Goal: Task Accomplishment & Management: Complete application form

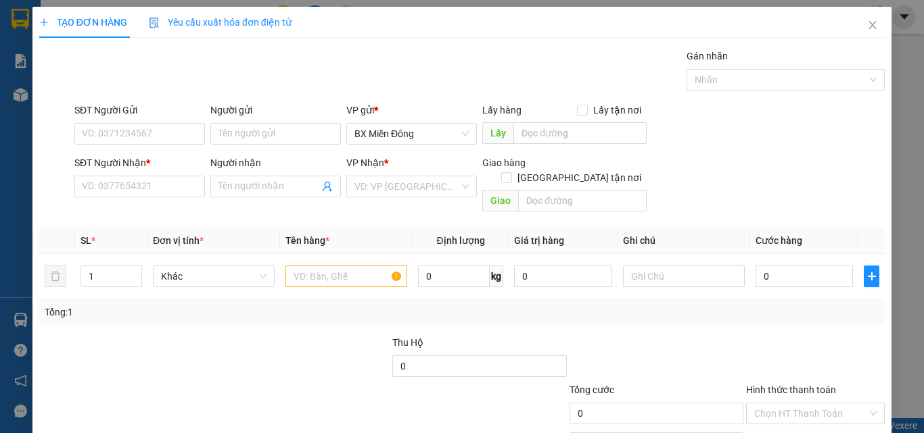
click at [126, 175] on div "SĐT Người Nhận *" at bounding box center [139, 166] width 131 height 20
click at [130, 185] on input "SĐT Người Nhận *" at bounding box center [139, 187] width 131 height 22
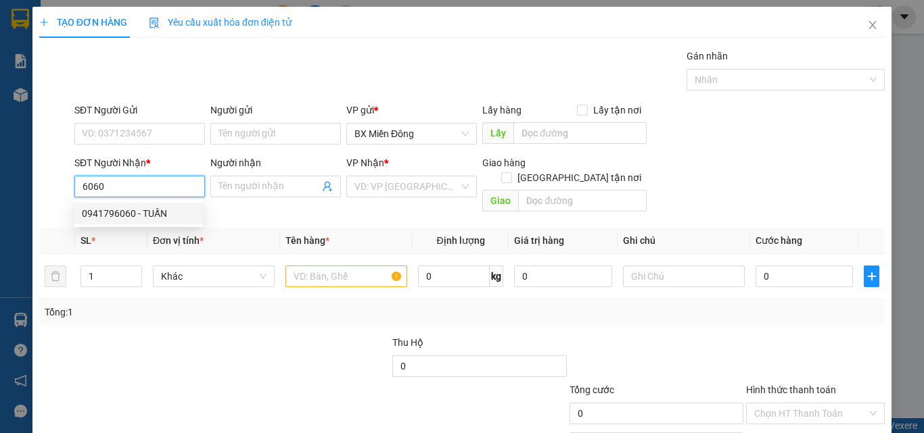
click at [125, 218] on div "0941796060 - TUẤN" at bounding box center [138, 213] width 113 height 15
type input "0941796060"
type input "TUẤN"
type input "70.000"
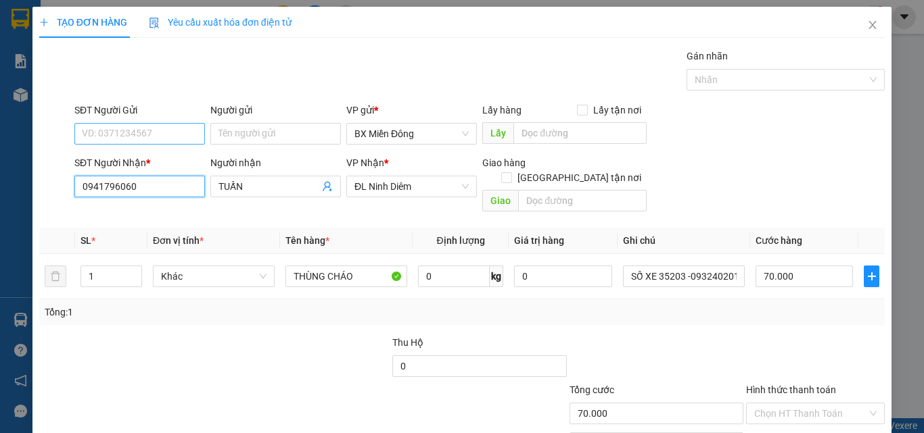
type input "0941796060"
click at [104, 135] on input "SĐT Người Gửi" at bounding box center [139, 134] width 131 height 22
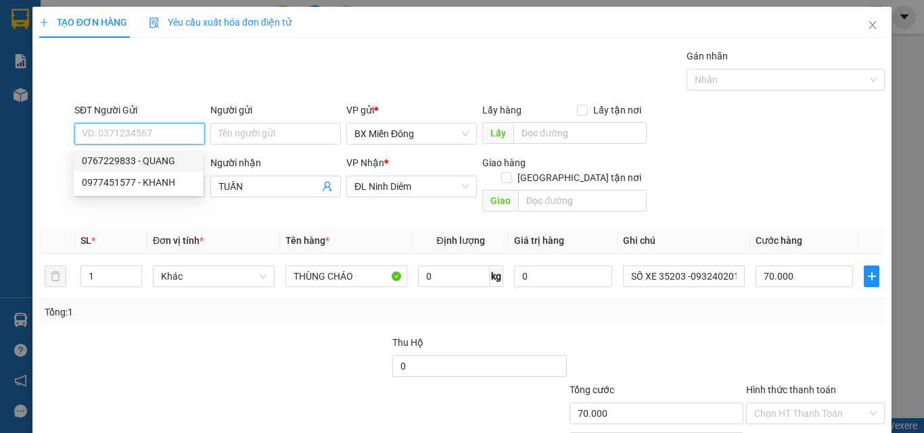
click at [108, 166] on div "0767229833 - QUANG" at bounding box center [138, 161] width 113 height 15
type input "0767229833"
type input "QUANG"
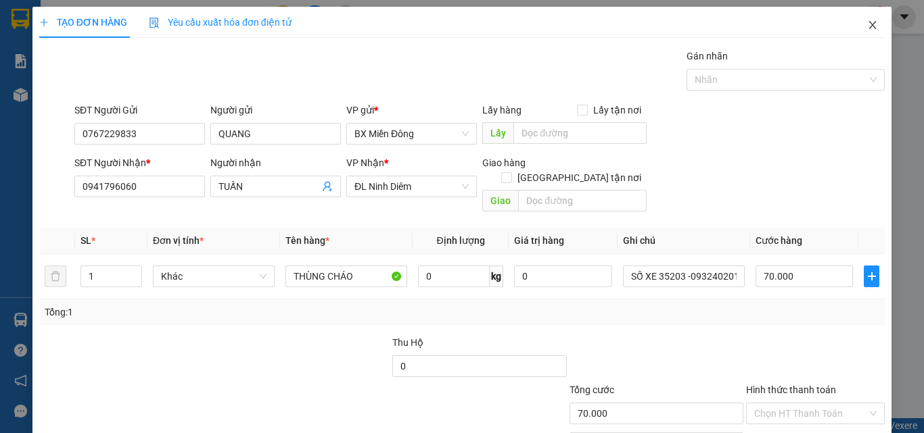
click at [874, 23] on span "Close" at bounding box center [872, 26] width 38 height 38
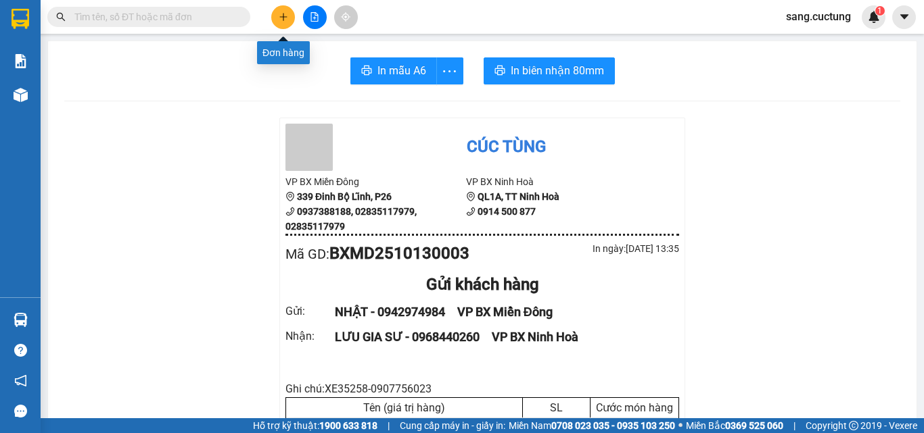
click at [279, 21] on icon "plus" at bounding box center [283, 16] width 9 height 9
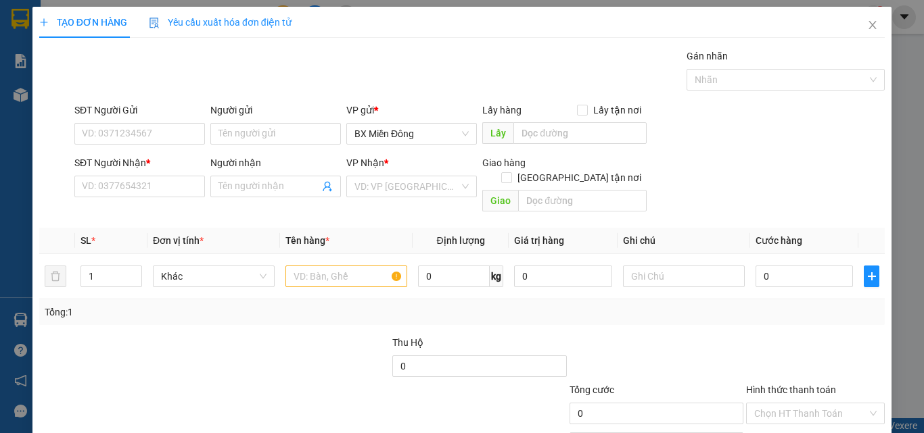
click at [87, 174] on div "SĐT Người Nhận *" at bounding box center [139, 166] width 131 height 20
click at [101, 184] on input "SĐT Người Nhận *" at bounding box center [139, 187] width 131 height 22
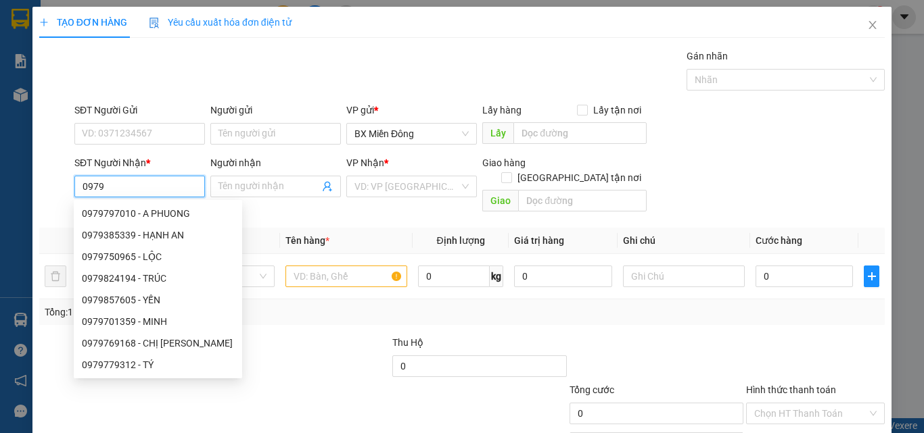
type input "0979"
click at [108, 148] on div "SĐT Người Gửi VD: 0371234567" at bounding box center [139, 126] width 131 height 47
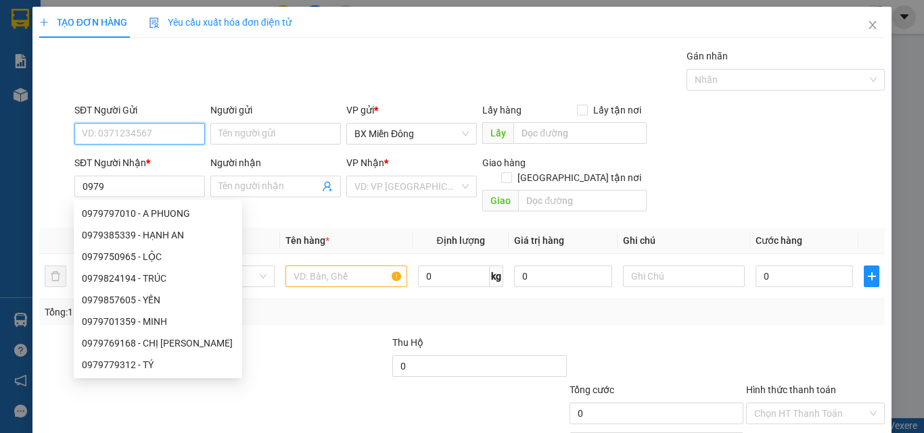
click at [108, 141] on input "SĐT Người Gửi" at bounding box center [139, 134] width 131 height 22
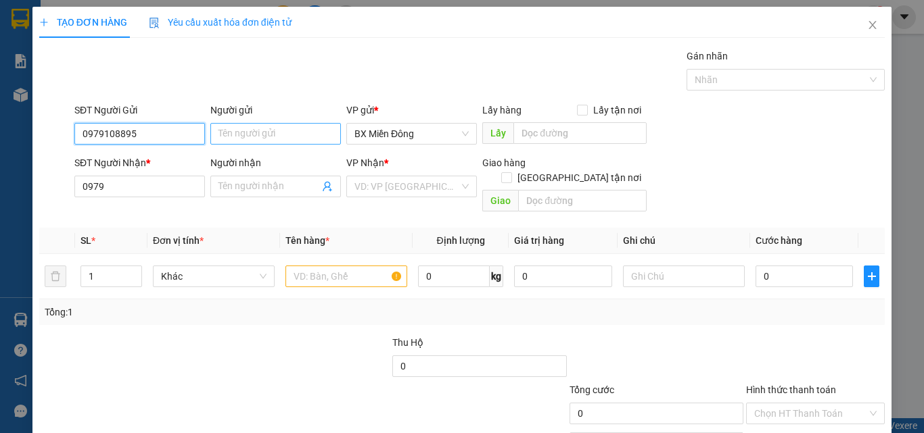
type input "0979108895"
click at [227, 137] on input "Người gửi" at bounding box center [275, 134] width 131 height 22
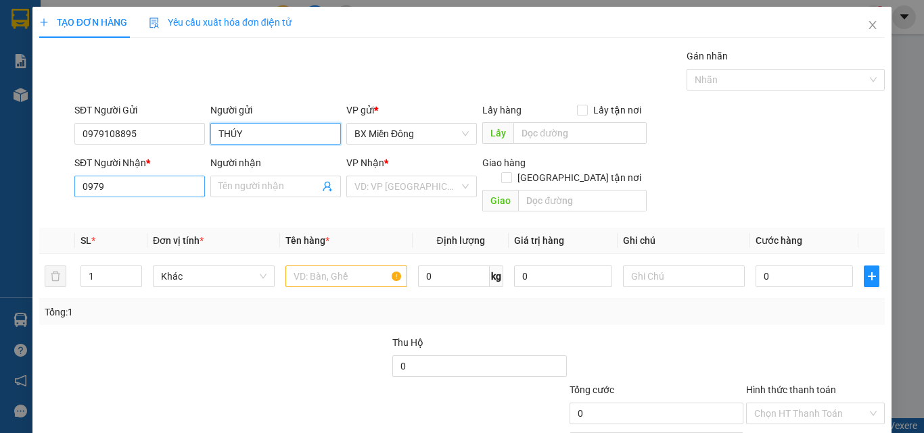
type input "THÚY"
click at [94, 181] on input "0979" at bounding box center [139, 187] width 131 height 22
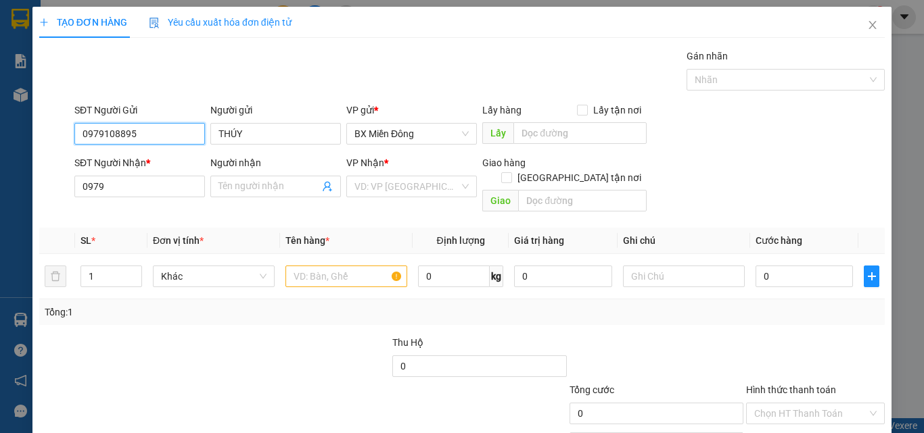
click at [103, 134] on input "0979108895" at bounding box center [139, 134] width 131 height 22
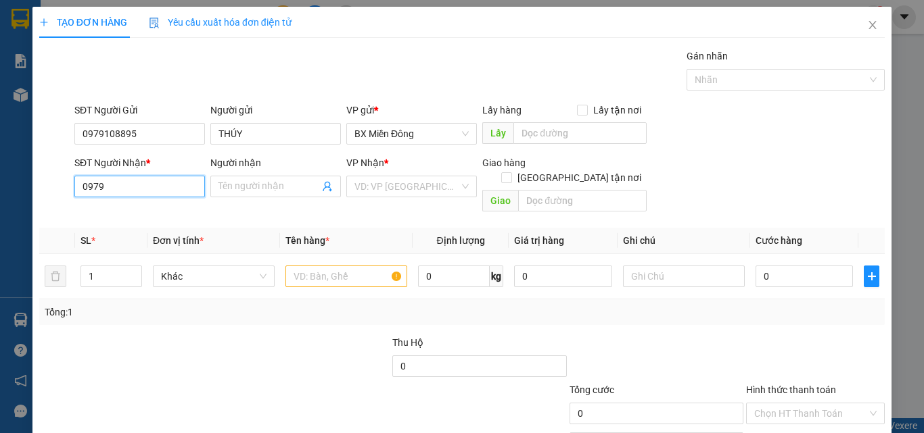
click at [117, 194] on input "0979" at bounding box center [139, 187] width 131 height 22
paste input "108895"
type input "0979108895"
click at [253, 122] on div "Người gửi" at bounding box center [275, 113] width 131 height 20
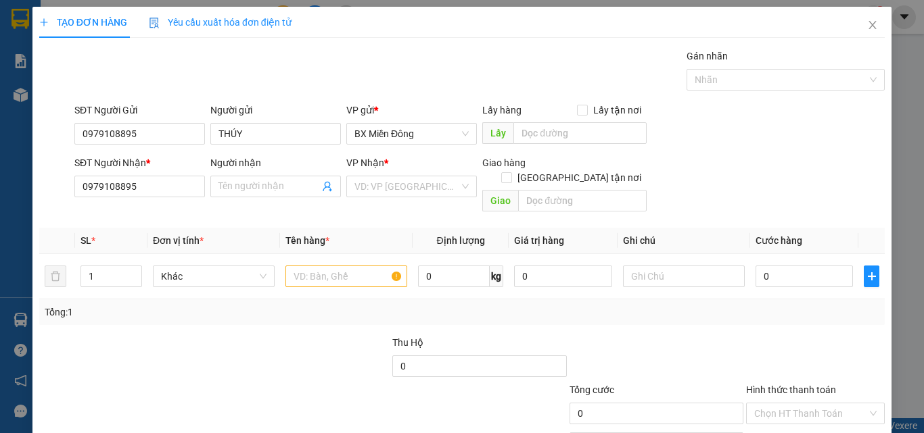
click at [253, 122] on div "Người gửi" at bounding box center [275, 113] width 131 height 20
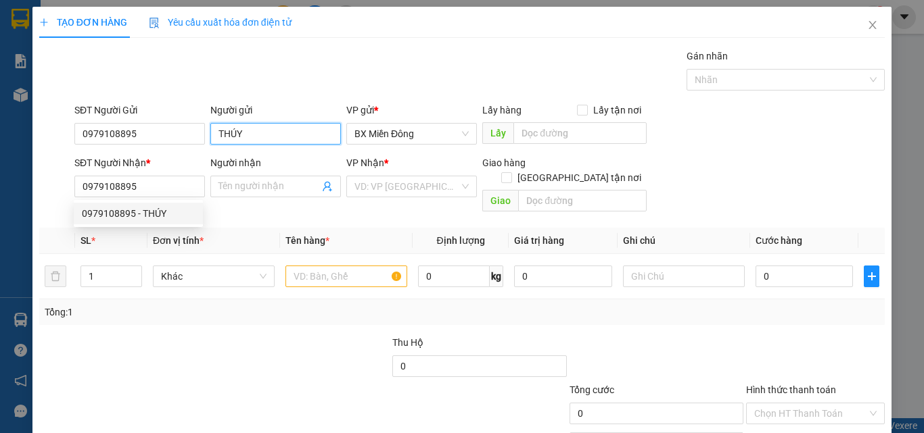
click at [243, 138] on input "THÚY" at bounding box center [275, 134] width 131 height 22
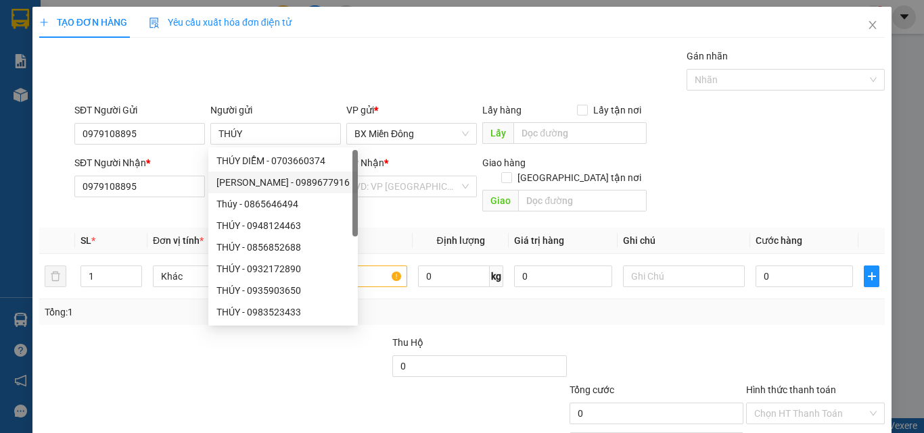
click at [172, 235] on span "Đơn vị tính *" at bounding box center [178, 240] width 51 height 11
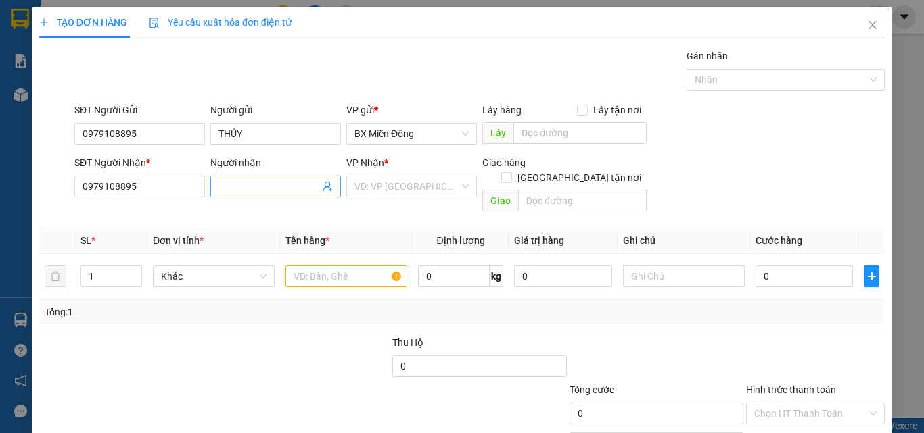
click at [218, 179] on input "Người nhận" at bounding box center [268, 186] width 101 height 15
paste input "THÚY"
type input "THÚY"
click at [151, 142] on input "0979108895" at bounding box center [139, 134] width 131 height 22
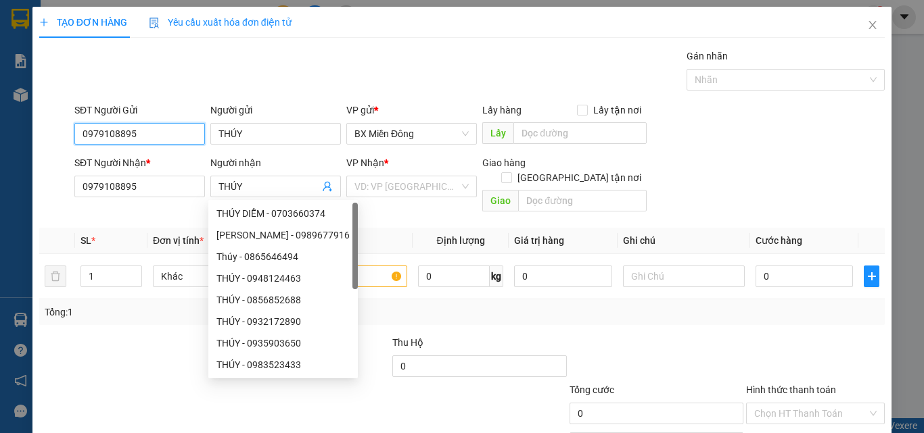
click at [151, 142] on input "0979108895" at bounding box center [139, 134] width 131 height 22
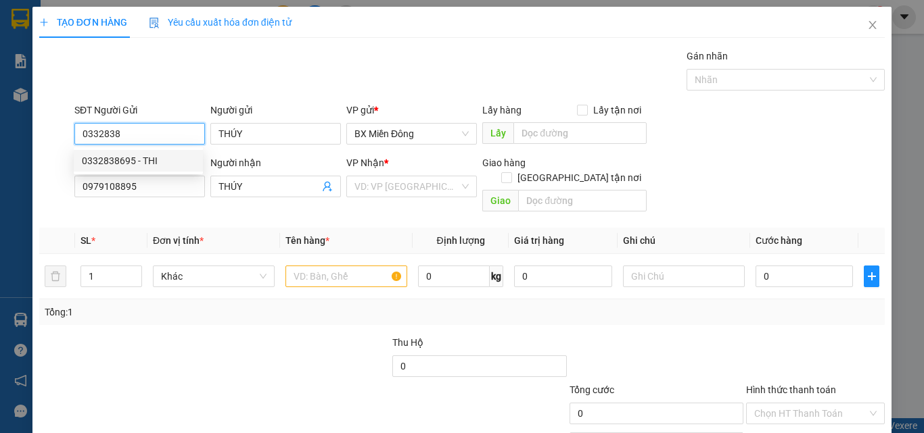
click at [126, 164] on div "0332838695 - THI" at bounding box center [138, 161] width 113 height 15
type input "0332838695"
type input "THI"
type input "50.000"
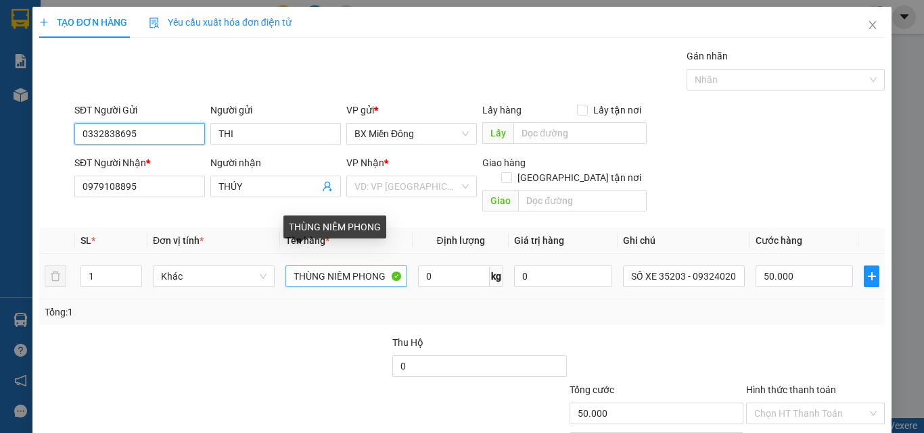
type input "0332838695"
click at [329, 266] on input "THÙNG NIÊM PHONG" at bounding box center [346, 277] width 122 height 22
click at [312, 266] on input "THÙNG NIÊM PHONG" at bounding box center [346, 277] width 122 height 22
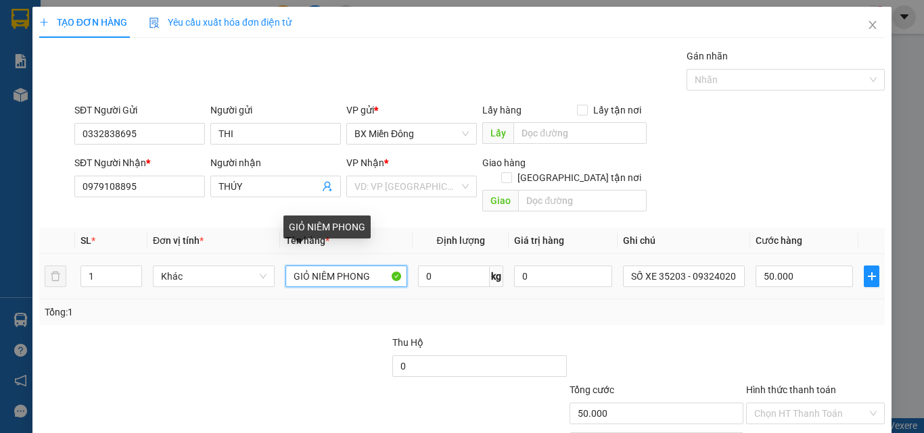
type input "GIỎ NIÊM PHONG"
type input "SỐ XE 02745 - 0936308309"
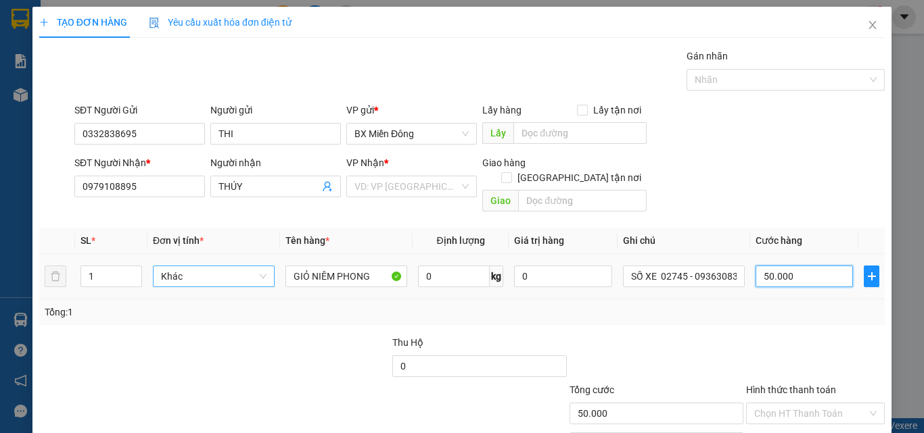
type input "7"
type input "70"
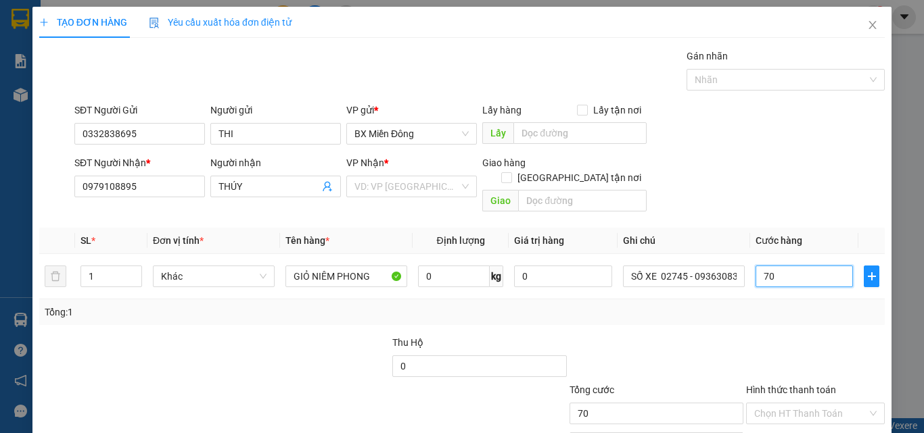
type input "70"
type input "70.000"
click at [752, 335] on div at bounding box center [815, 358] width 141 height 47
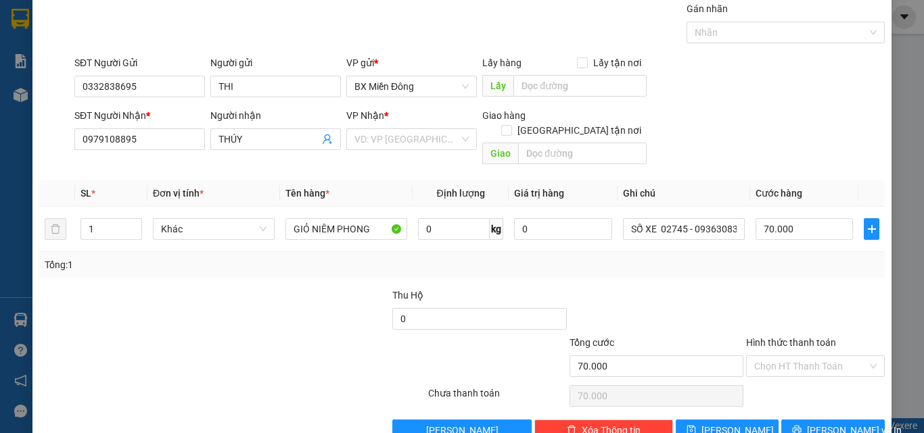
scroll to position [67, 0]
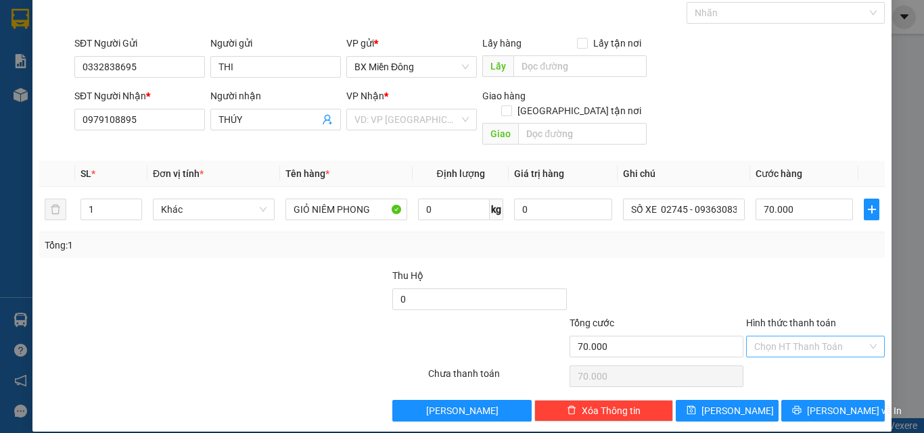
click at [781, 337] on input "Hình thức thanh toán" at bounding box center [810, 347] width 113 height 20
click at [778, 358] on div "Tại văn phòng" at bounding box center [807, 359] width 121 height 15
type input "0"
click at [428, 117] on input "search" at bounding box center [406, 120] width 105 height 20
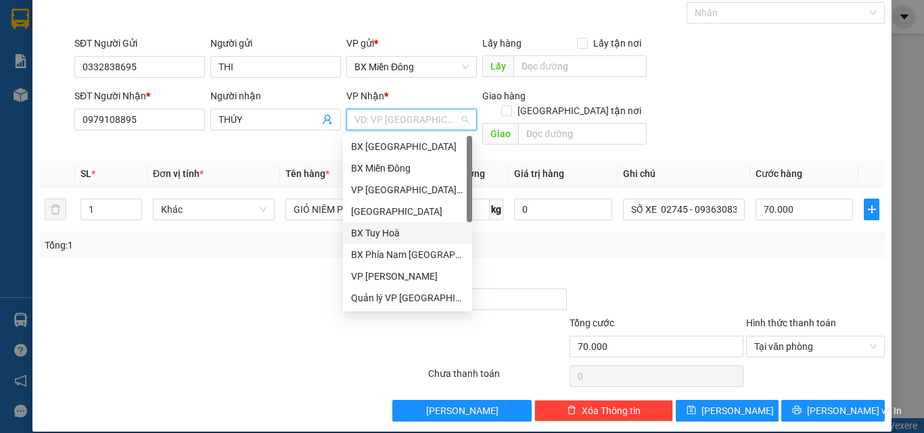
click at [374, 232] on div "BX Tuy Hoà" at bounding box center [407, 233] width 113 height 15
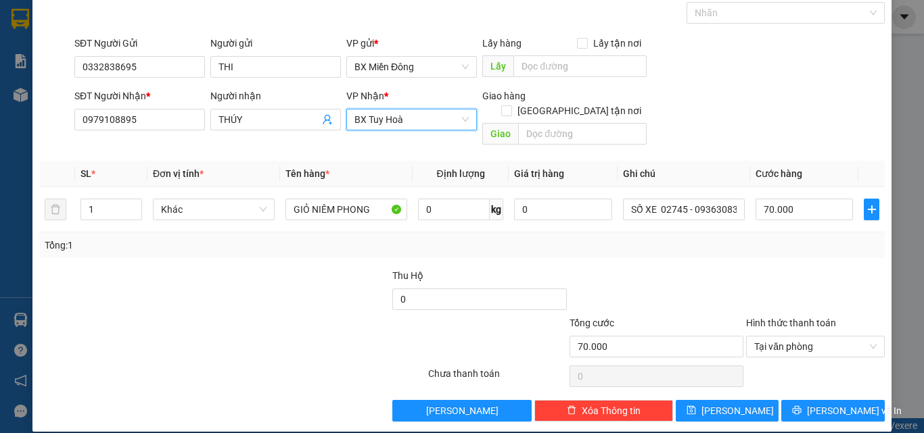
click at [400, 120] on span "BX Tuy Hoà" at bounding box center [411, 120] width 114 height 20
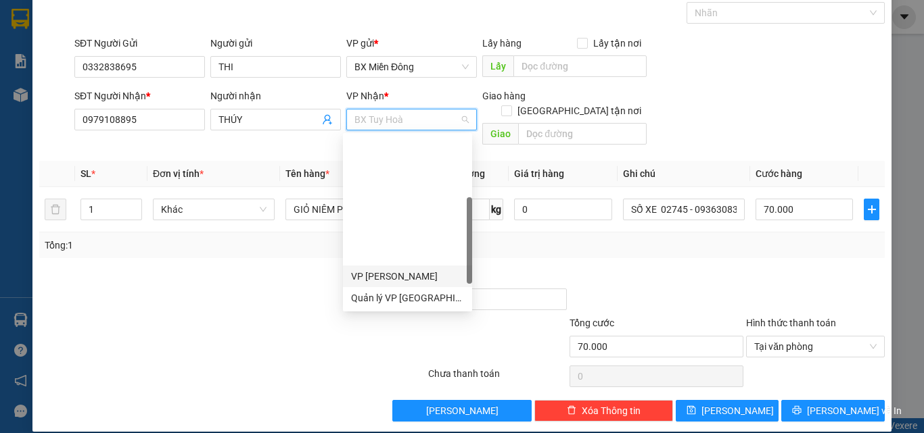
scroll to position [216, 0]
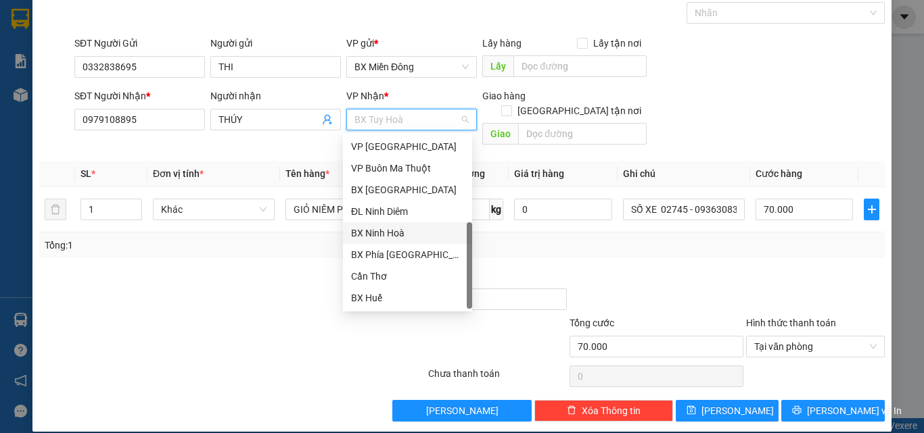
click at [388, 231] on div "BX Ninh Hoà" at bounding box center [407, 233] width 113 height 15
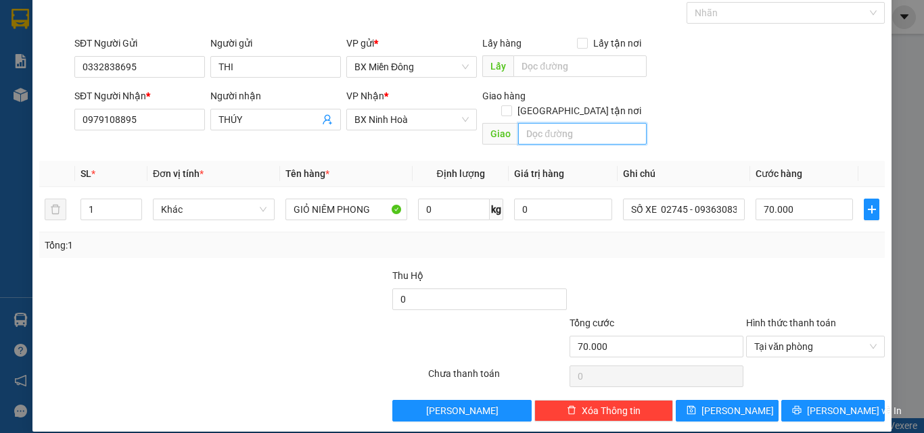
click at [526, 126] on input "text" at bounding box center [582, 134] width 128 height 22
type input "DỤC MỸ"
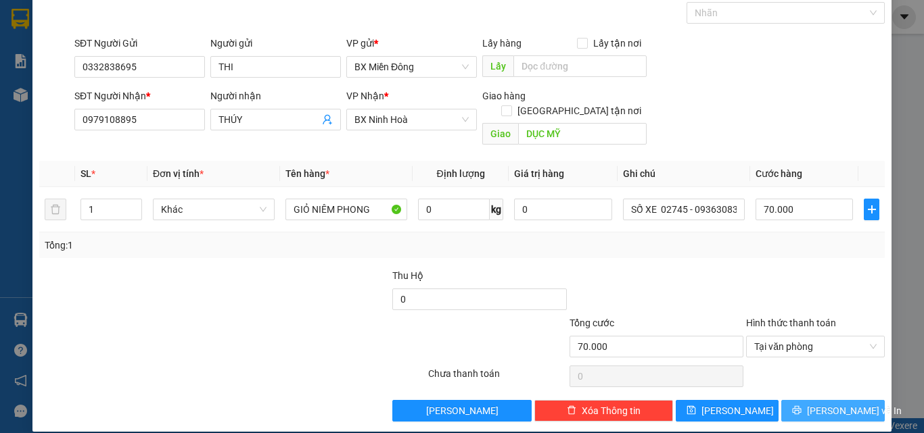
click at [812, 404] on span "[PERSON_NAME] và In" at bounding box center [854, 411] width 95 height 15
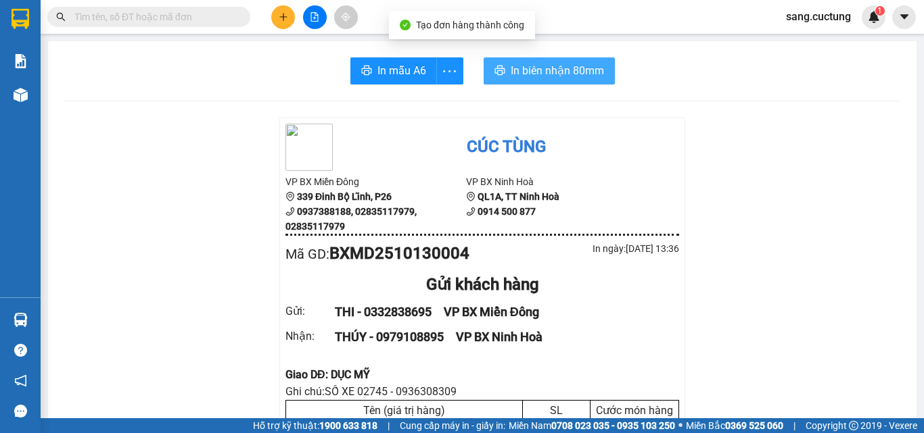
click at [521, 67] on span "In biên nhận 80mm" at bounding box center [557, 70] width 93 height 17
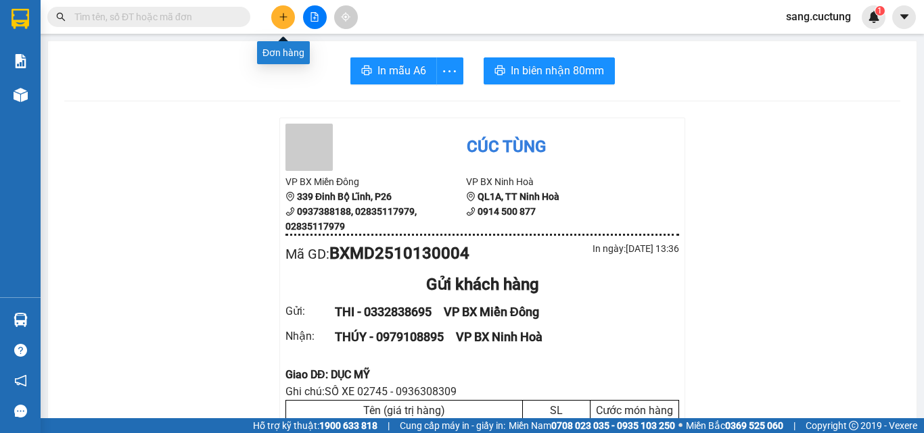
click at [282, 14] on icon "plus" at bounding box center [283, 16] width 9 height 9
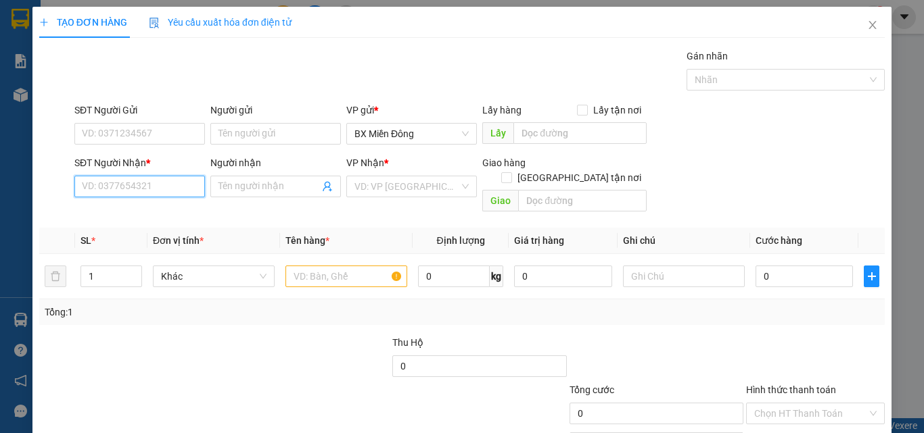
click at [121, 181] on input "SĐT Người Nhận *" at bounding box center [139, 187] width 131 height 22
click at [109, 210] on div "0941796060 - TUẤN" at bounding box center [138, 213] width 113 height 15
type input "0941796060"
type input "TUẤN"
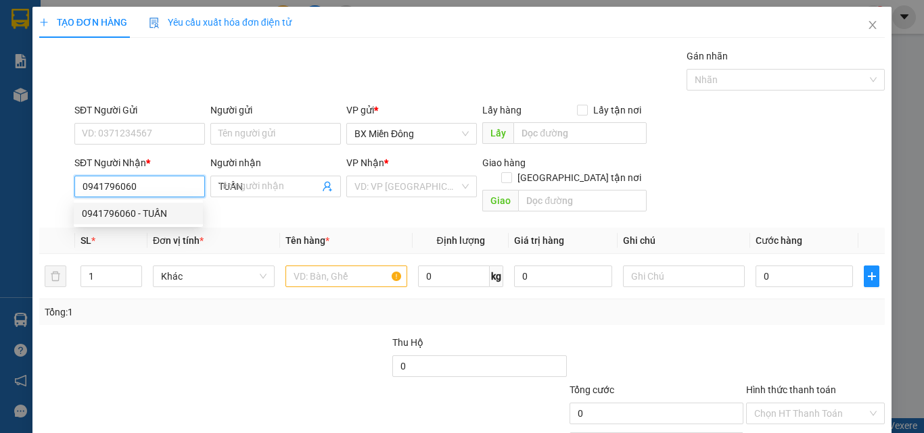
type input "70.000"
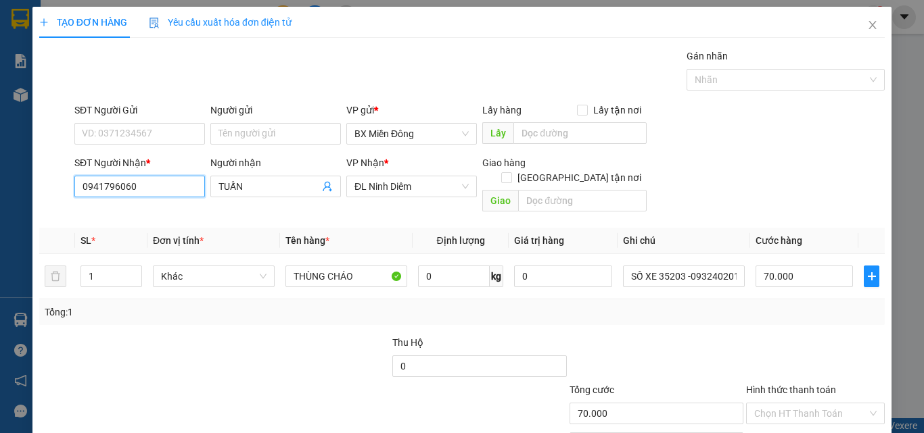
type input "0941796060"
click at [120, 145] on div "SĐT Người Gửi VD: 0371234567" at bounding box center [139, 126] width 131 height 47
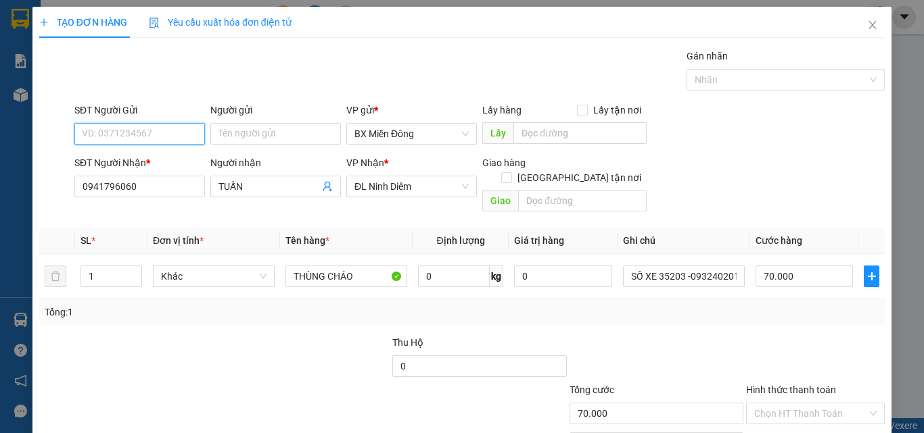
click at [124, 129] on input "SĐT Người Gửi" at bounding box center [139, 134] width 131 height 22
click at [129, 162] on div "0767229833 - QUANG" at bounding box center [138, 161] width 113 height 15
type input "0767229833"
type input "QUANG"
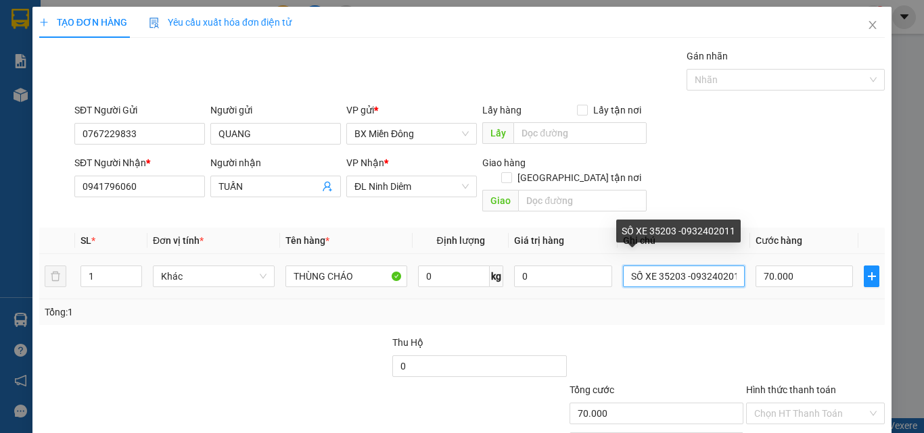
scroll to position [0, 7]
drag, startPoint x: 653, startPoint y: 259, endPoint x: 808, endPoint y: 273, distance: 155.4
click at [808, 273] on tr "1 Khác THÙNG CHÁO 0 kg 0 SỐ XE 35203 -0932402011 70.000" at bounding box center [461, 276] width 845 height 45
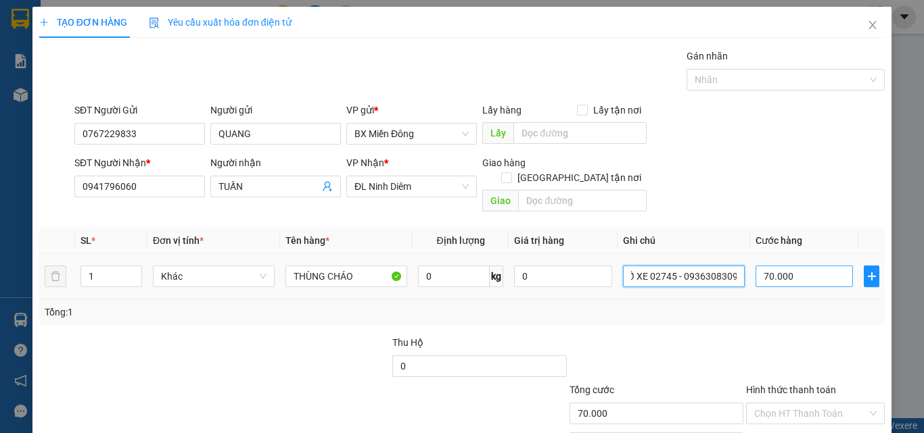
type input "SỐ XE 02745 - 0936308309"
click at [770, 266] on input "70.000" at bounding box center [803, 277] width 97 height 22
type input "1"
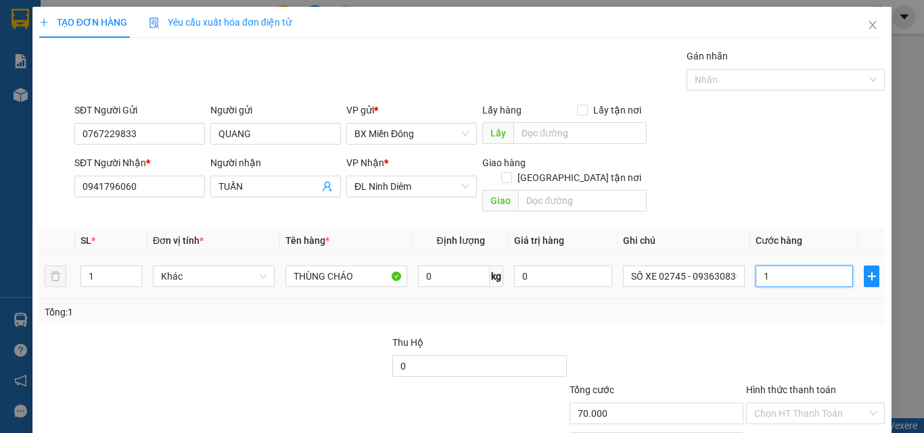
type input "1"
type input "14"
type input "140"
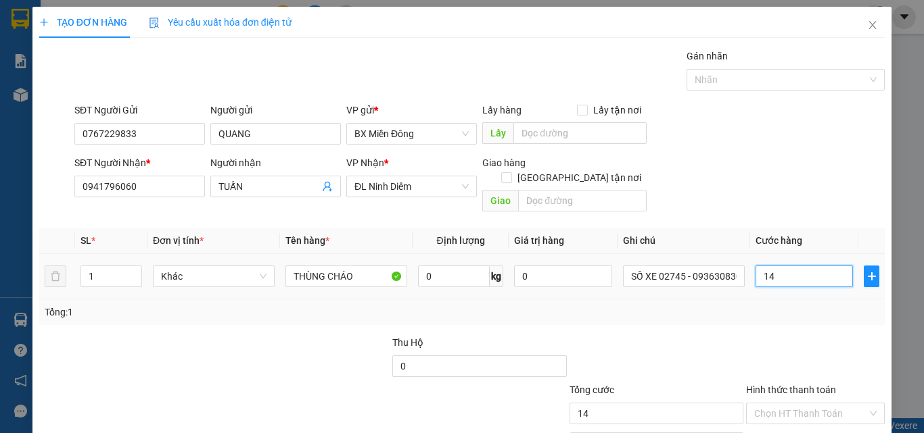
type input "140"
type input "140.000"
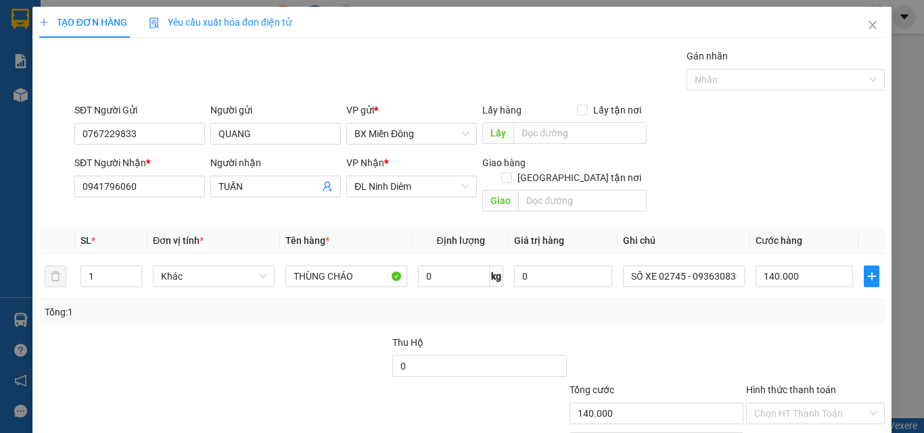
click at [749, 335] on div at bounding box center [815, 358] width 141 height 47
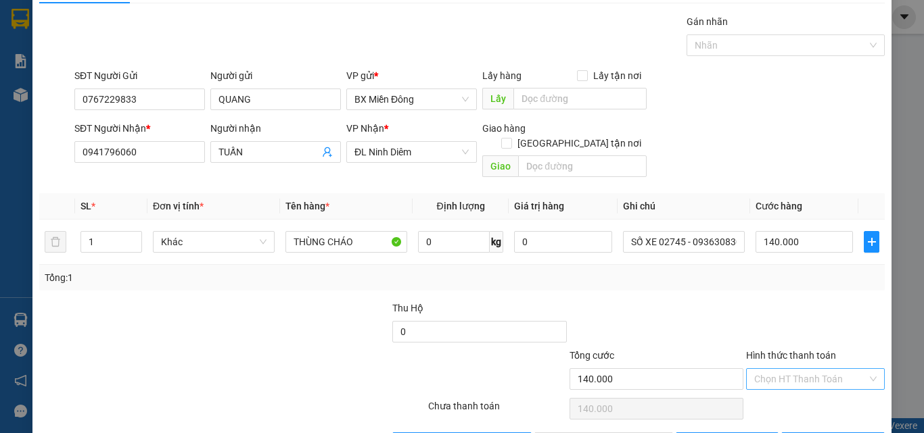
scroll to position [67, 0]
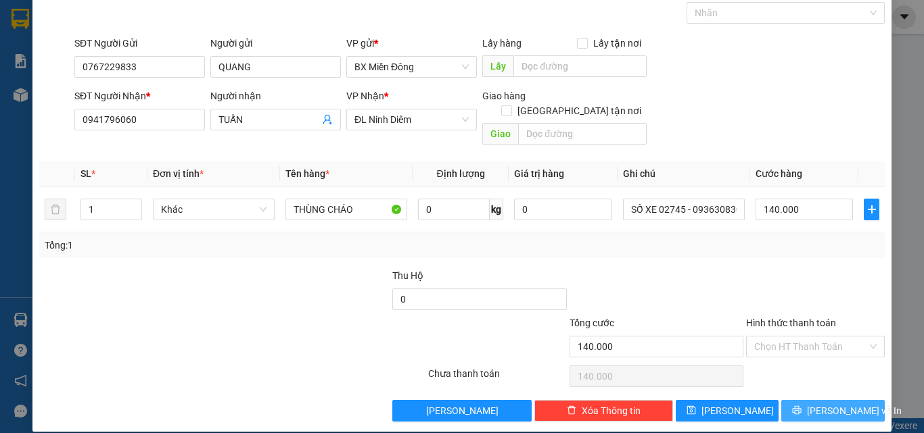
click at [800, 406] on icon "printer" at bounding box center [797, 410] width 9 height 9
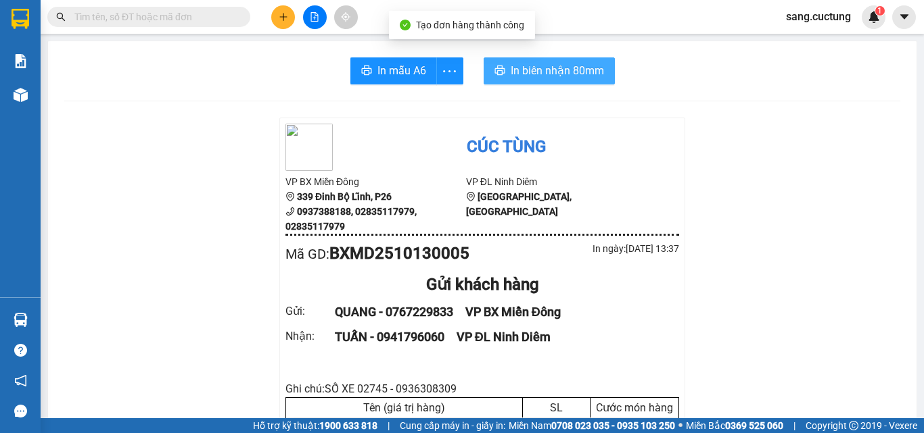
click at [556, 73] on span "In biên nhận 80mm" at bounding box center [557, 70] width 93 height 17
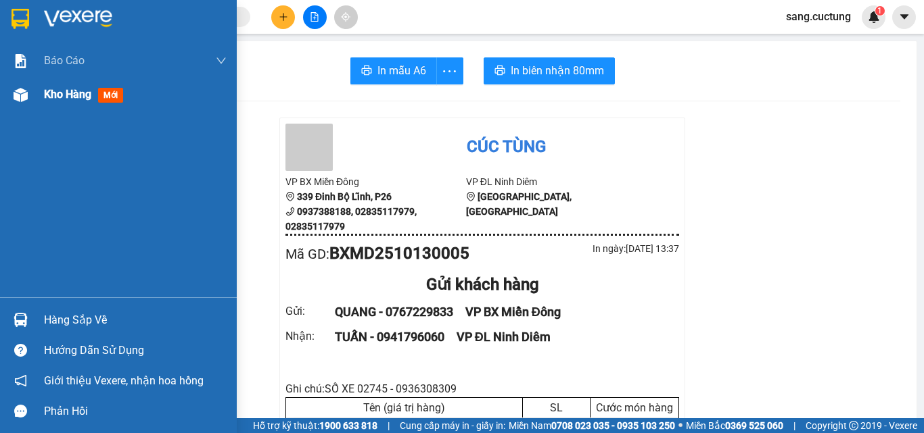
click at [64, 98] on span "Kho hàng" at bounding box center [67, 94] width 47 height 13
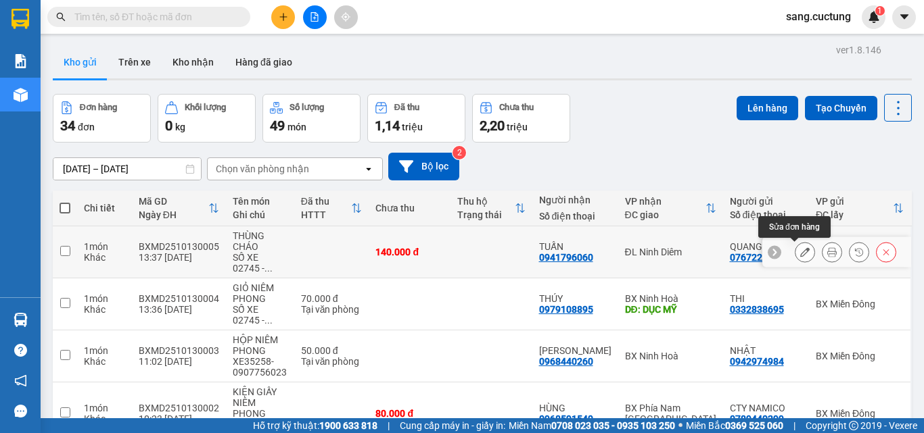
click at [800, 250] on icon at bounding box center [804, 251] width 9 height 9
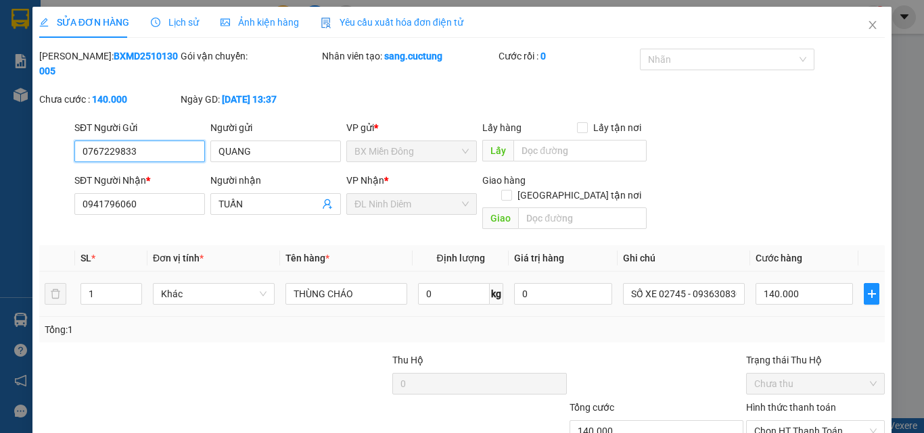
type input "0767229833"
type input "0941796060"
type input "140.000"
click at [771, 283] on input "140.000" at bounding box center [803, 294] width 97 height 22
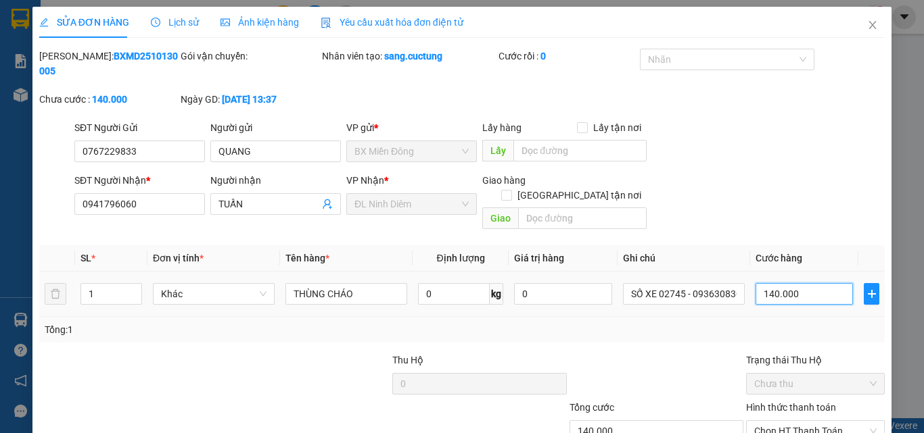
type input "1"
type input "10"
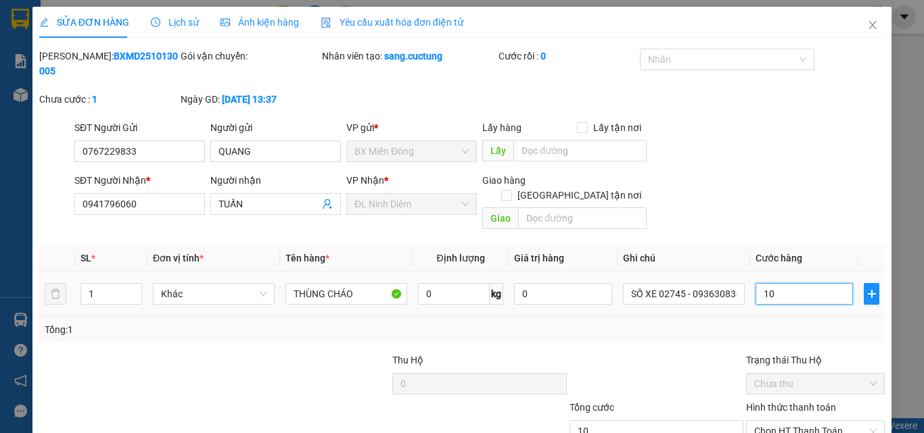
type input "100"
type input "100.000"
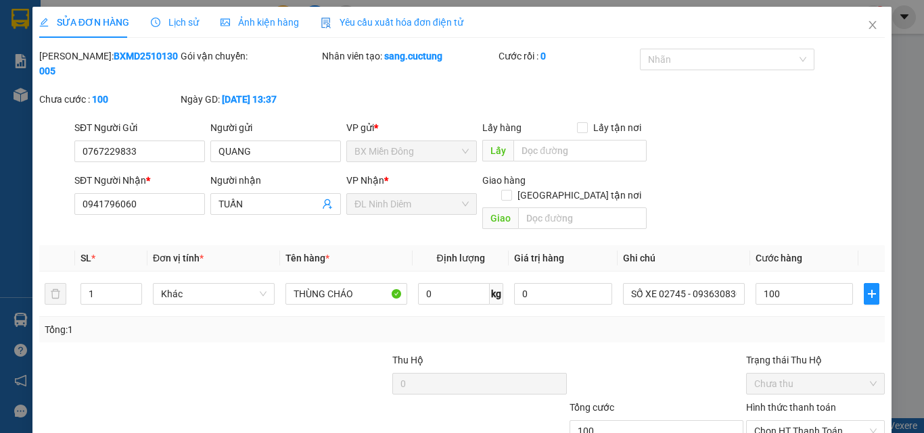
type input "100.000"
click at [726, 318] on div "Total Paid Fee 0 Total UnPaid Fee 140.000 Cash Collection Total Fee Mã ĐH: BXMD…" at bounding box center [461, 278] width 845 height 458
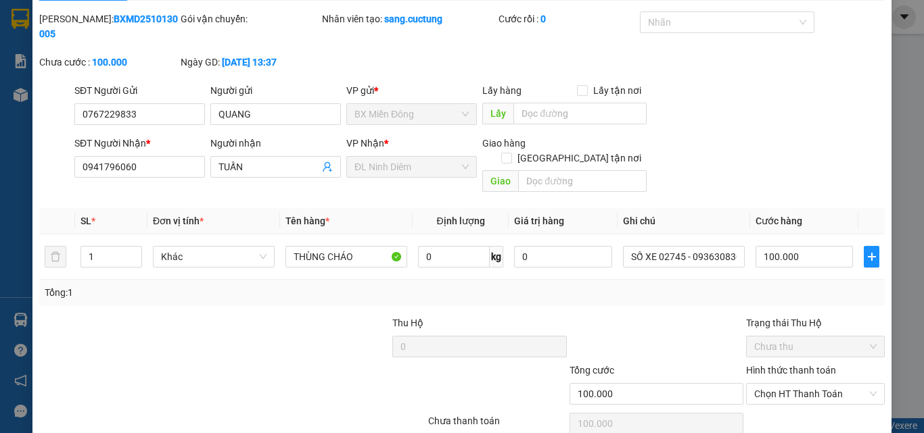
scroll to position [70, 0]
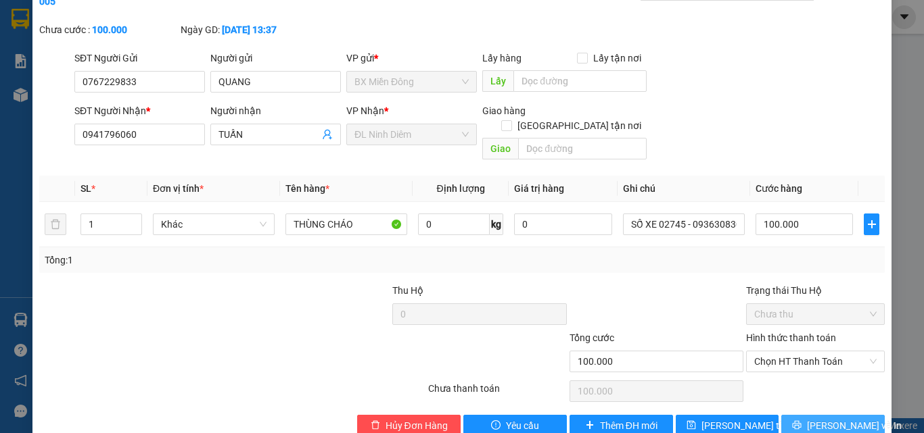
click at [787, 415] on button "[PERSON_NAME] và In" at bounding box center [832, 426] width 103 height 22
